Goal: Information Seeking & Learning: Learn about a topic

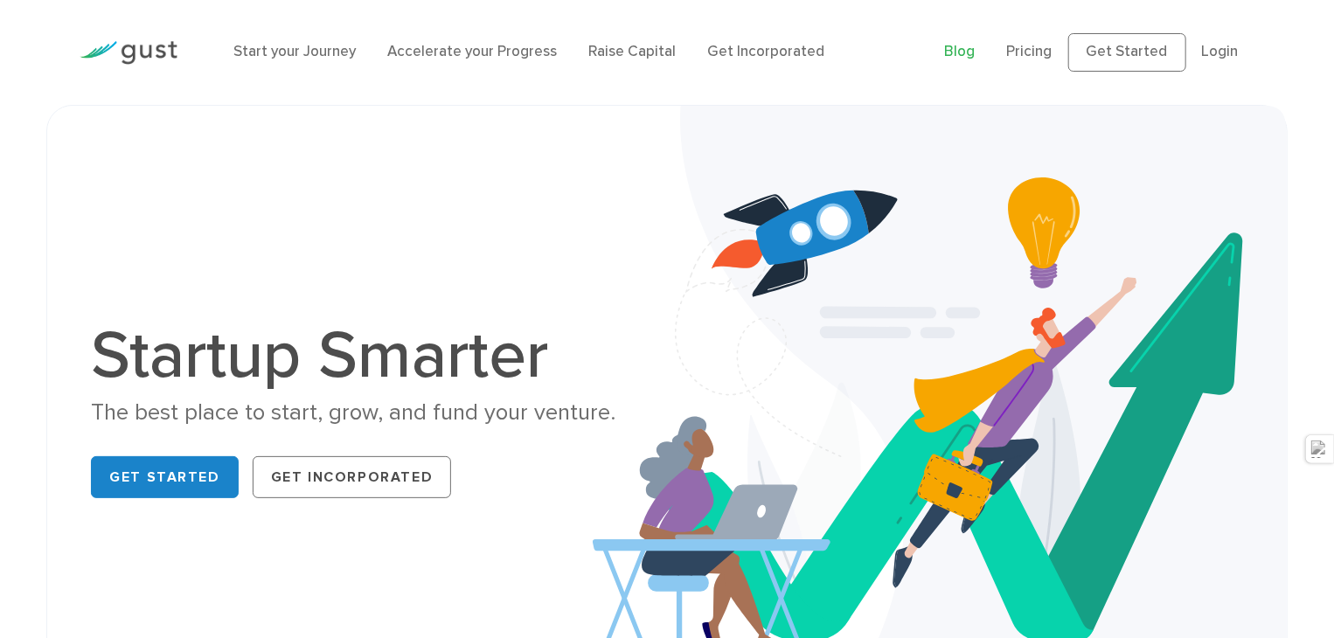
click at [954, 49] on link "Blog" at bounding box center [960, 51] width 31 height 17
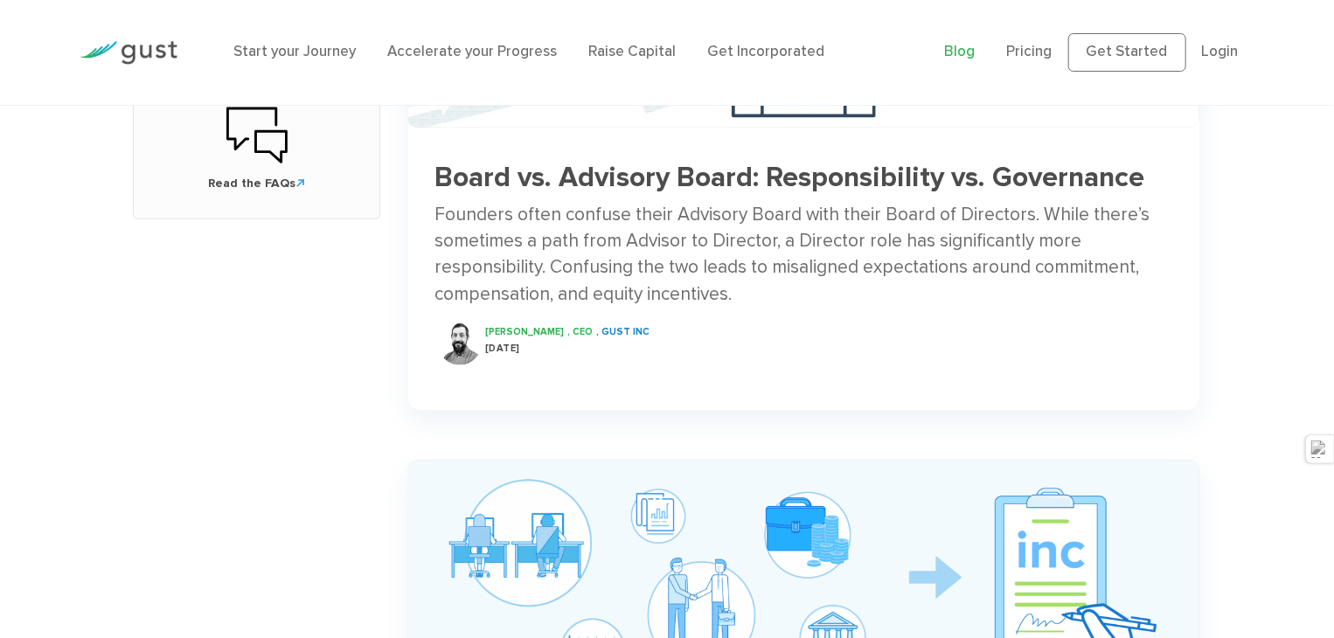
scroll to position [961, 0]
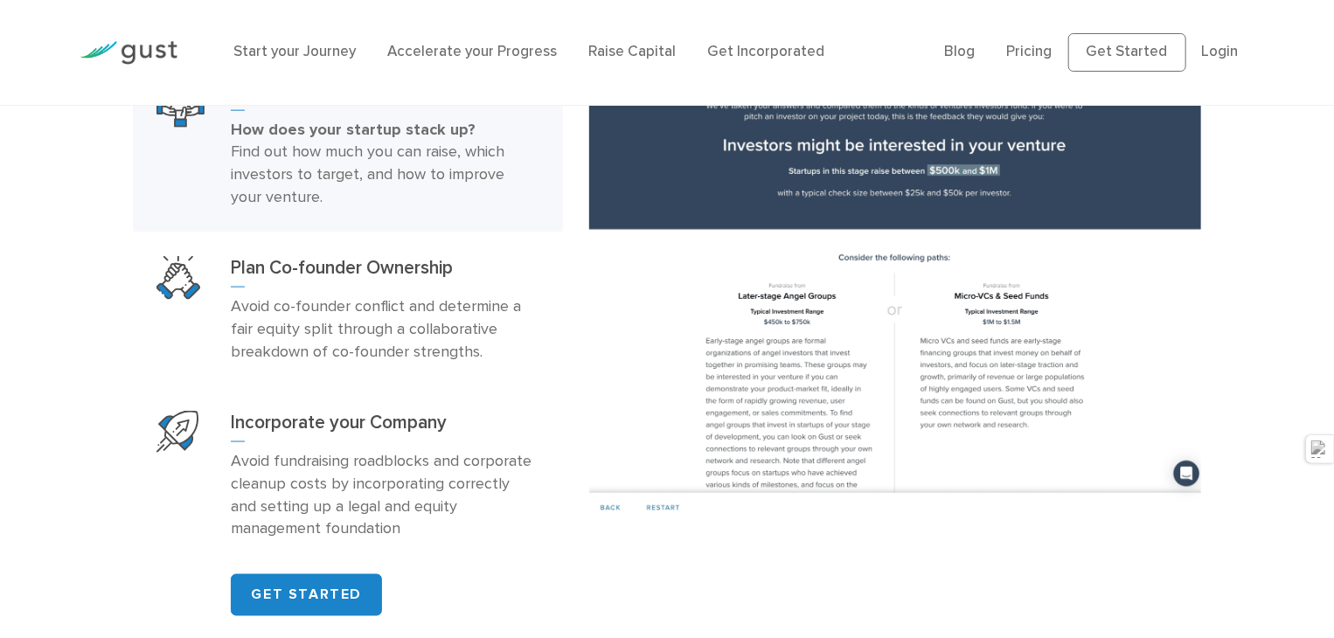
scroll to position [1122, 0]
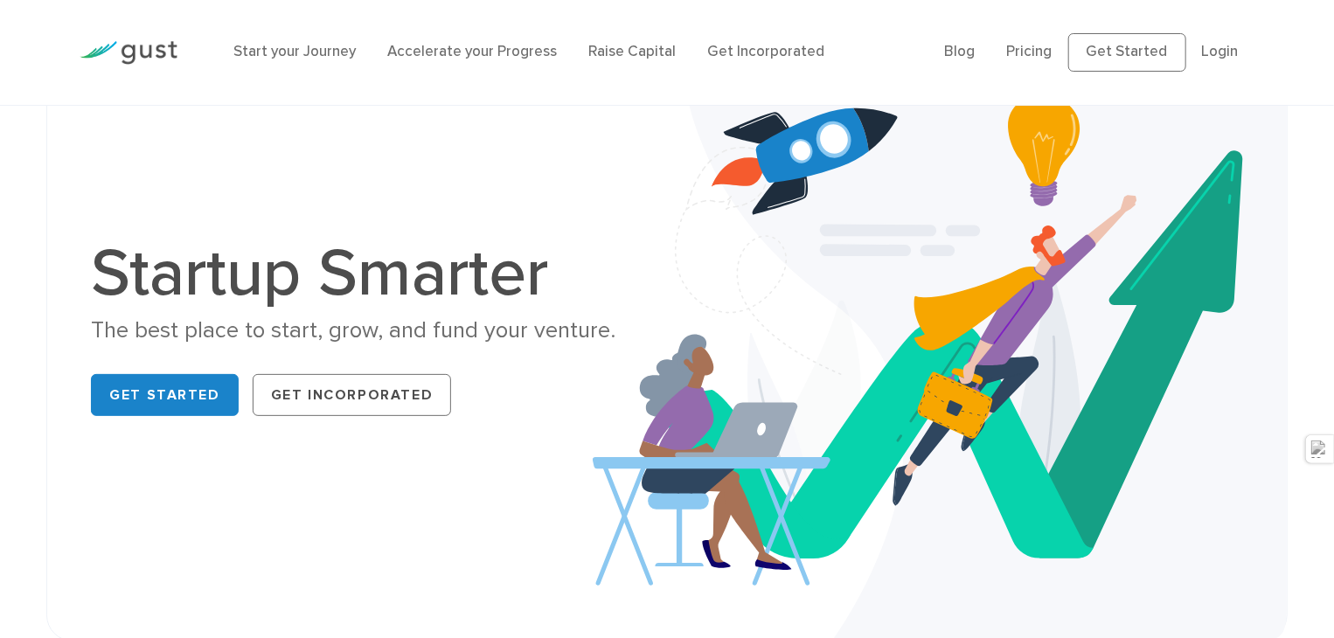
scroll to position [0, 0]
